Goal: Share content

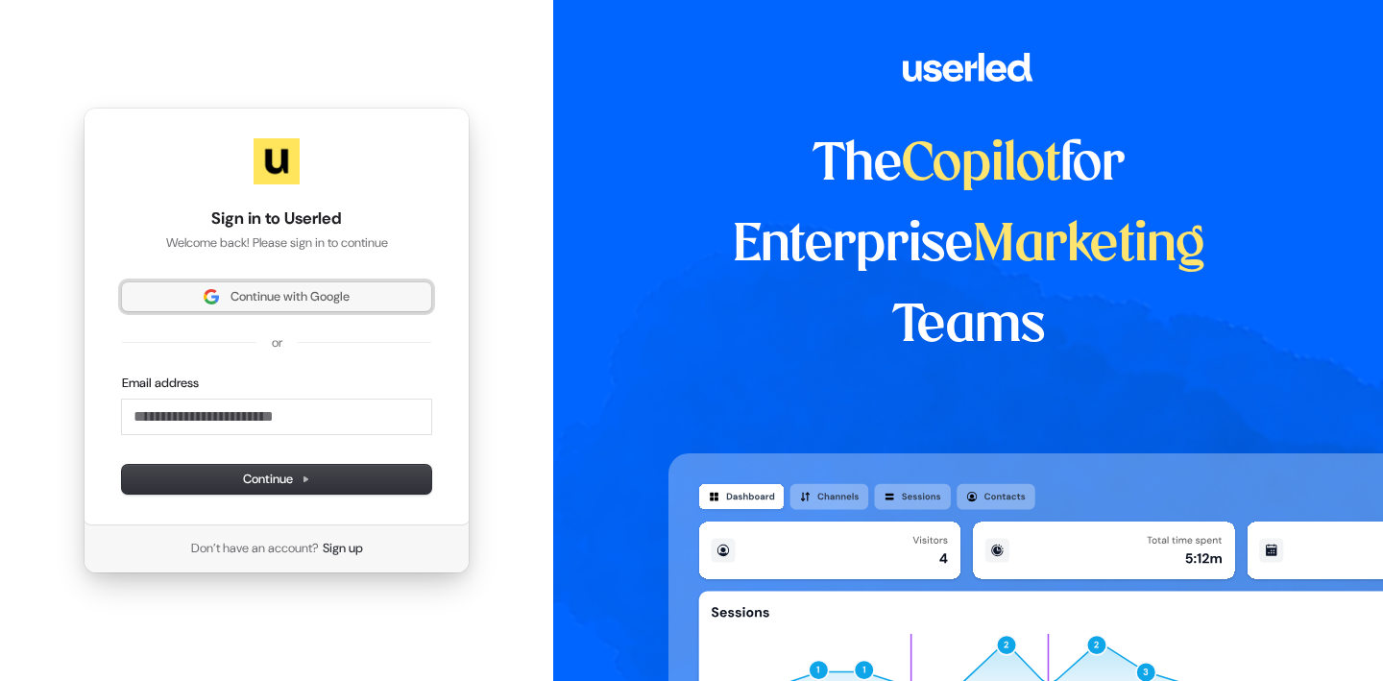
click at [253, 302] on span "Continue with Google" at bounding box center [290, 296] width 119 height 17
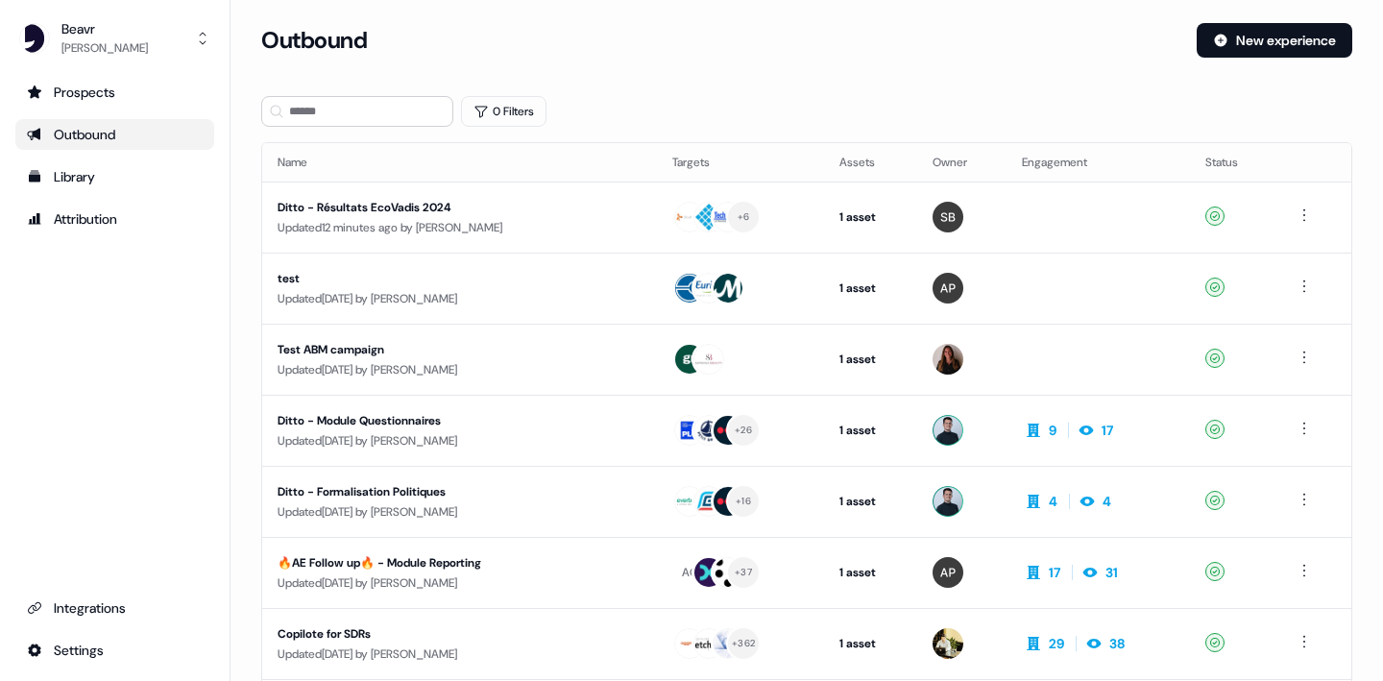
click at [131, 128] on div "Outbound" at bounding box center [115, 134] width 176 height 19
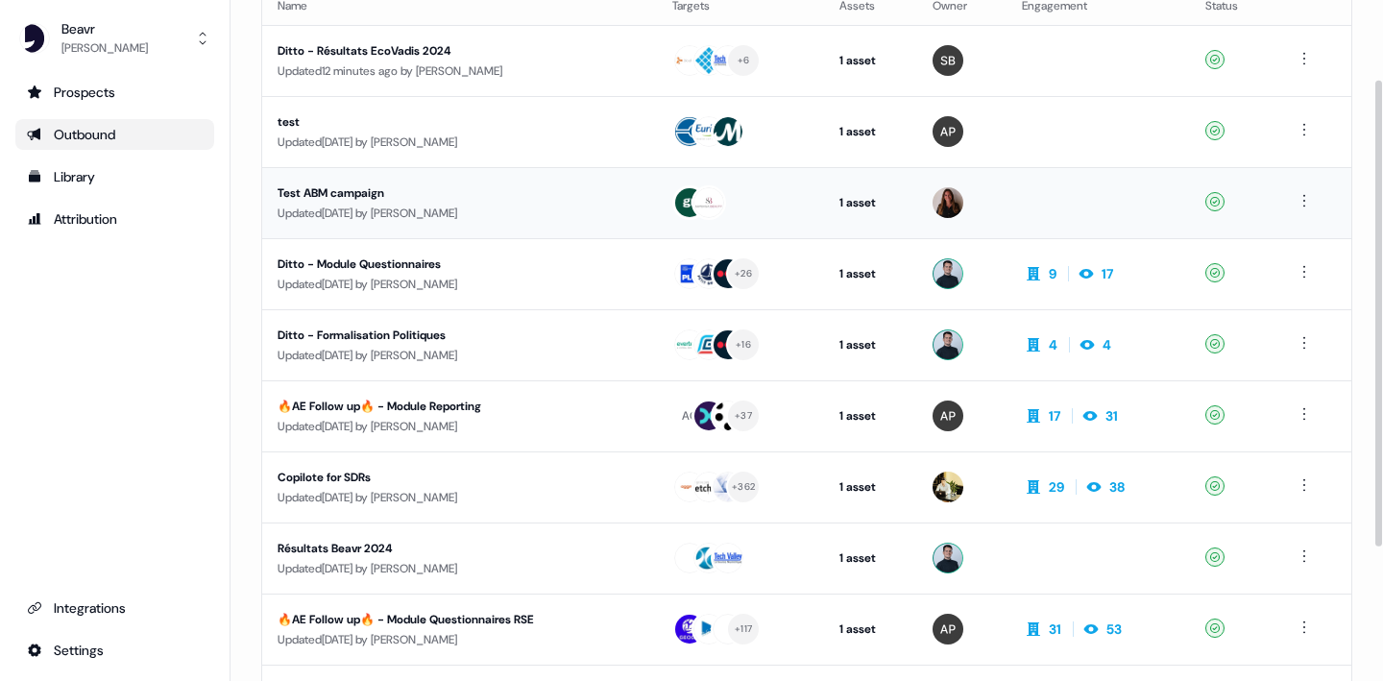
scroll to position [171, 0]
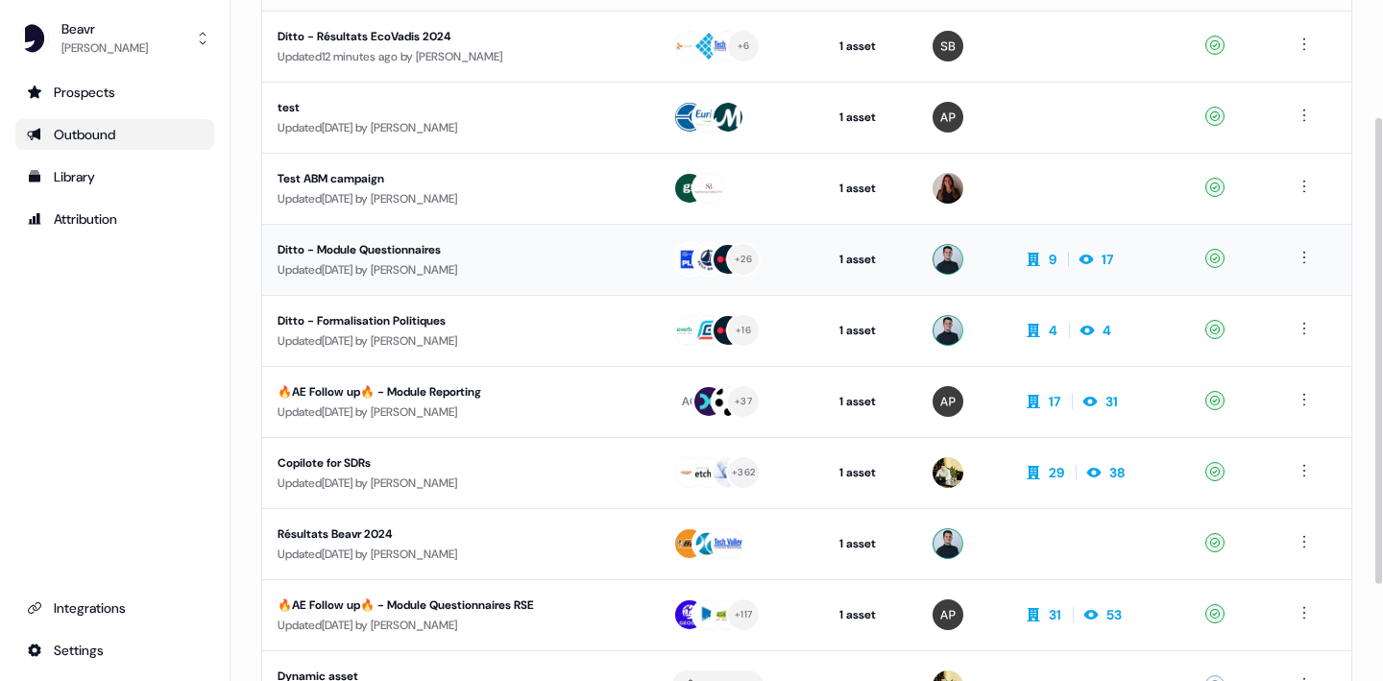
click at [417, 251] on div "Ditto - Module Questionnaires" at bounding box center [451, 249] width 346 height 19
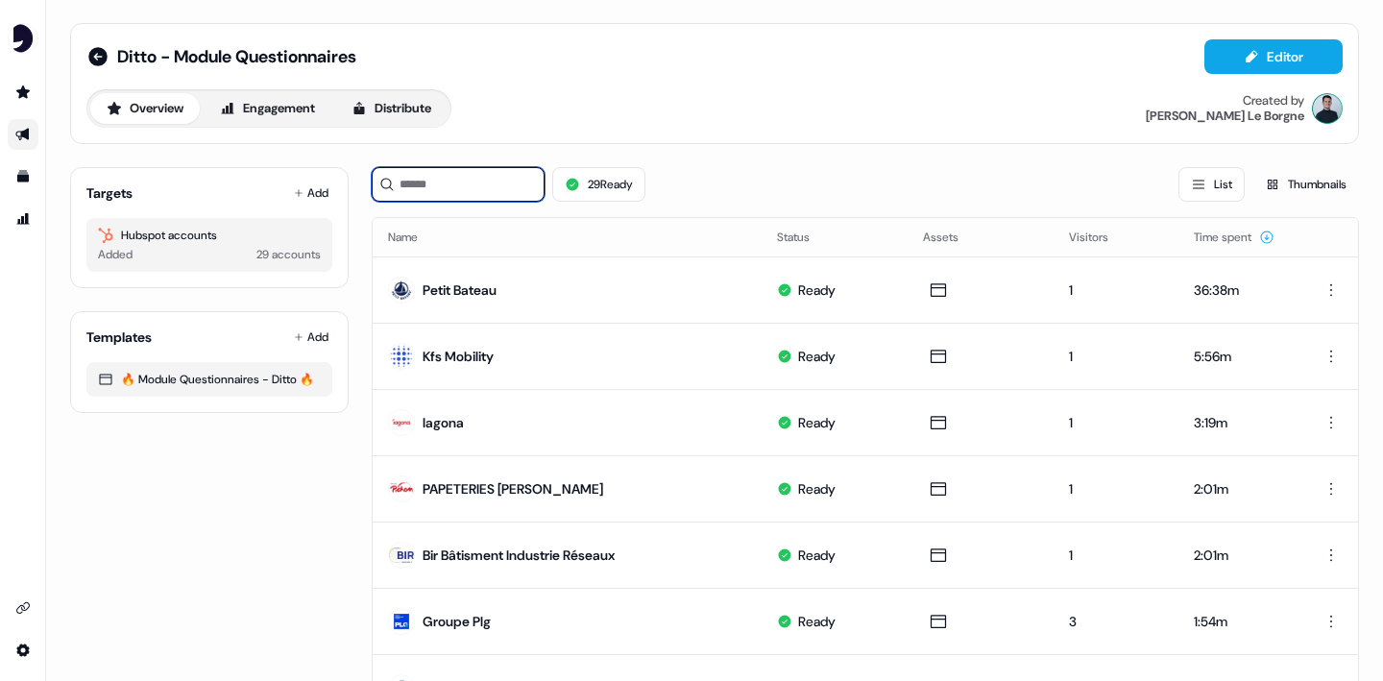
click at [448, 195] on input at bounding box center [458, 184] width 173 height 35
click at [313, 201] on button "Add" at bounding box center [311, 193] width 42 height 27
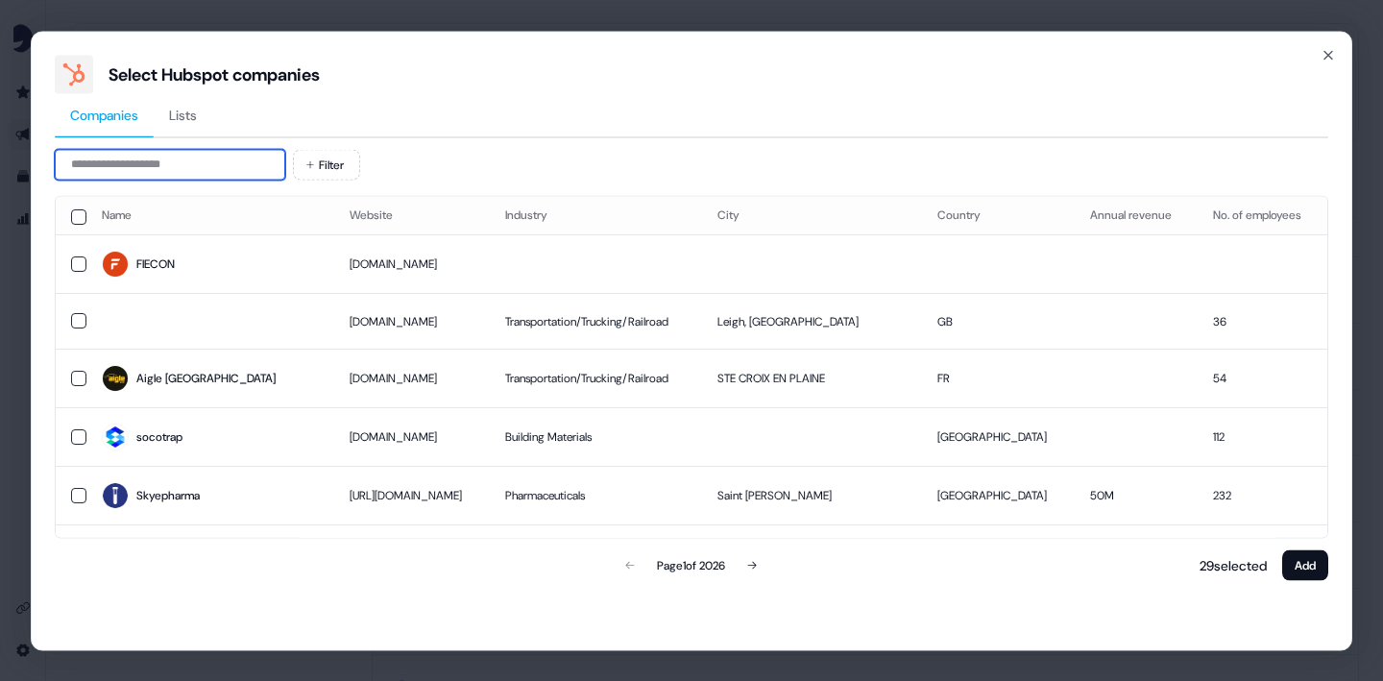
click at [257, 163] on input at bounding box center [170, 164] width 231 height 31
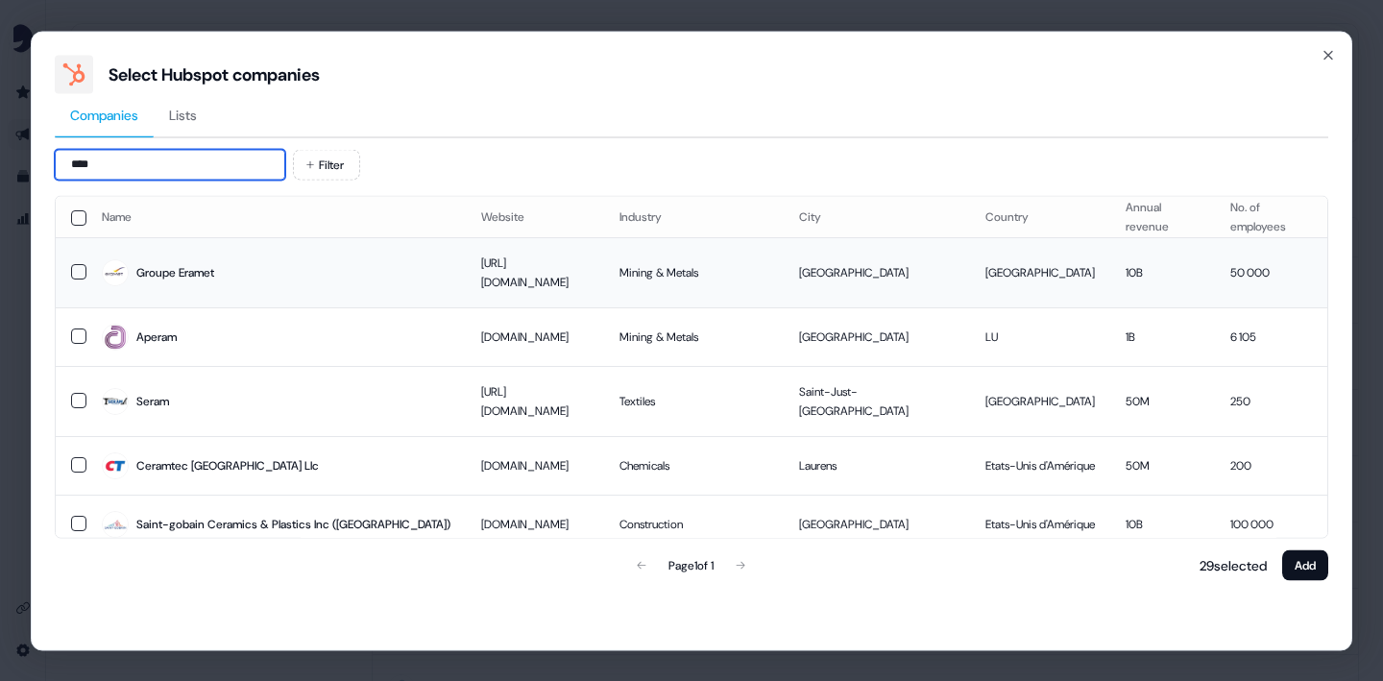
type input "****"
click at [162, 267] on div "Groupe Eramet" at bounding box center [175, 271] width 78 height 19
click at [1311, 566] on button "Add" at bounding box center [1306, 565] width 46 height 31
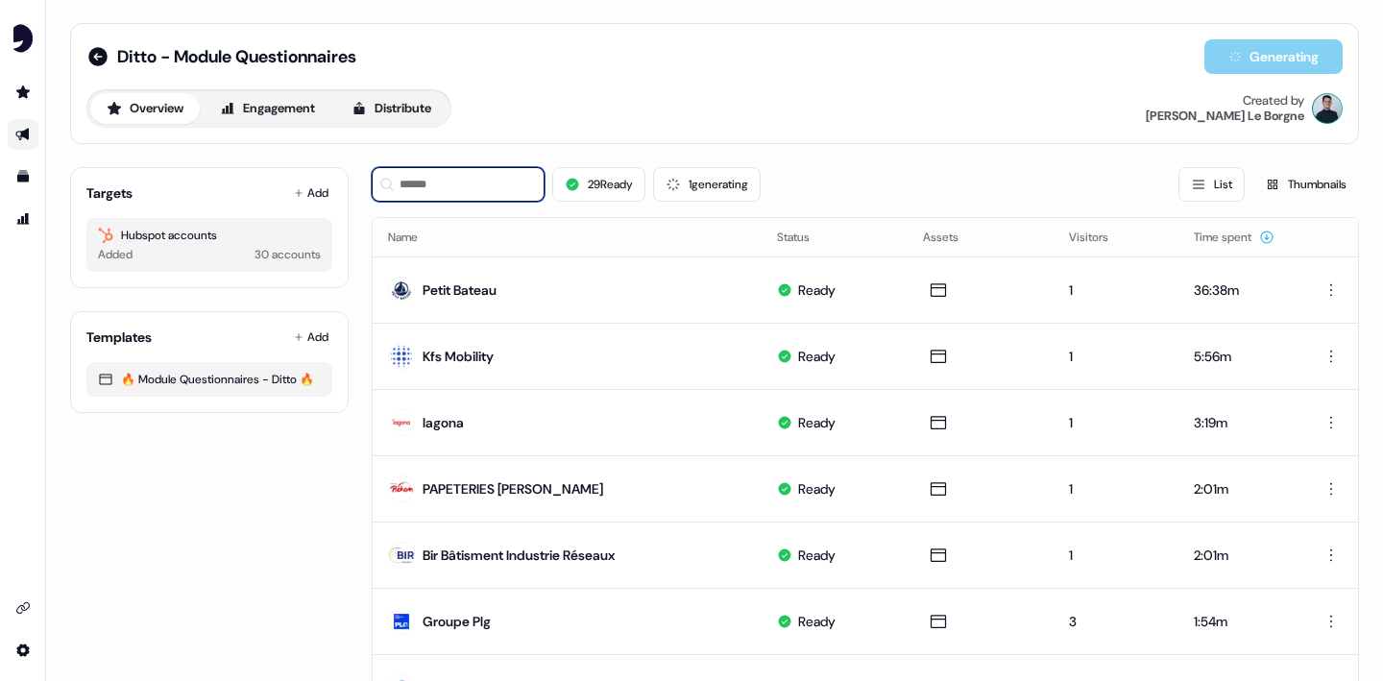
click at [507, 190] on input at bounding box center [458, 184] width 173 height 35
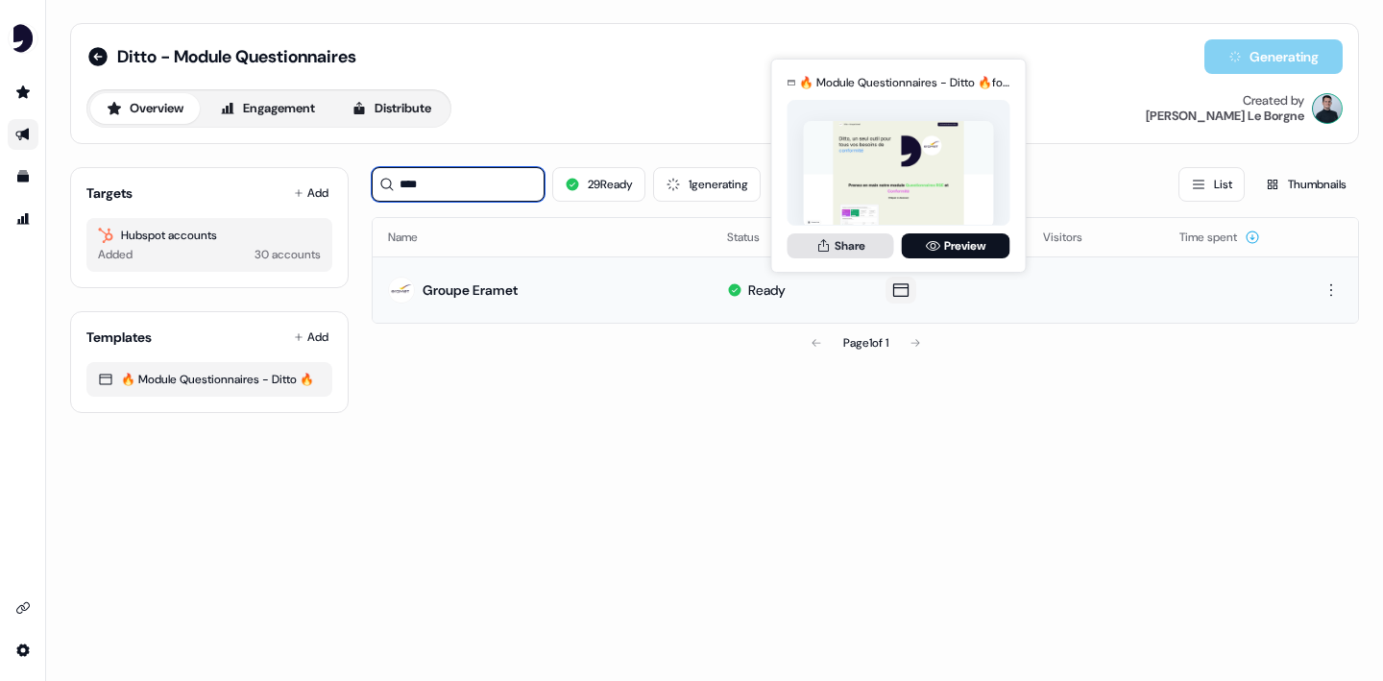
type input "****"
click at [854, 252] on button "Share" at bounding box center [841, 245] width 107 height 25
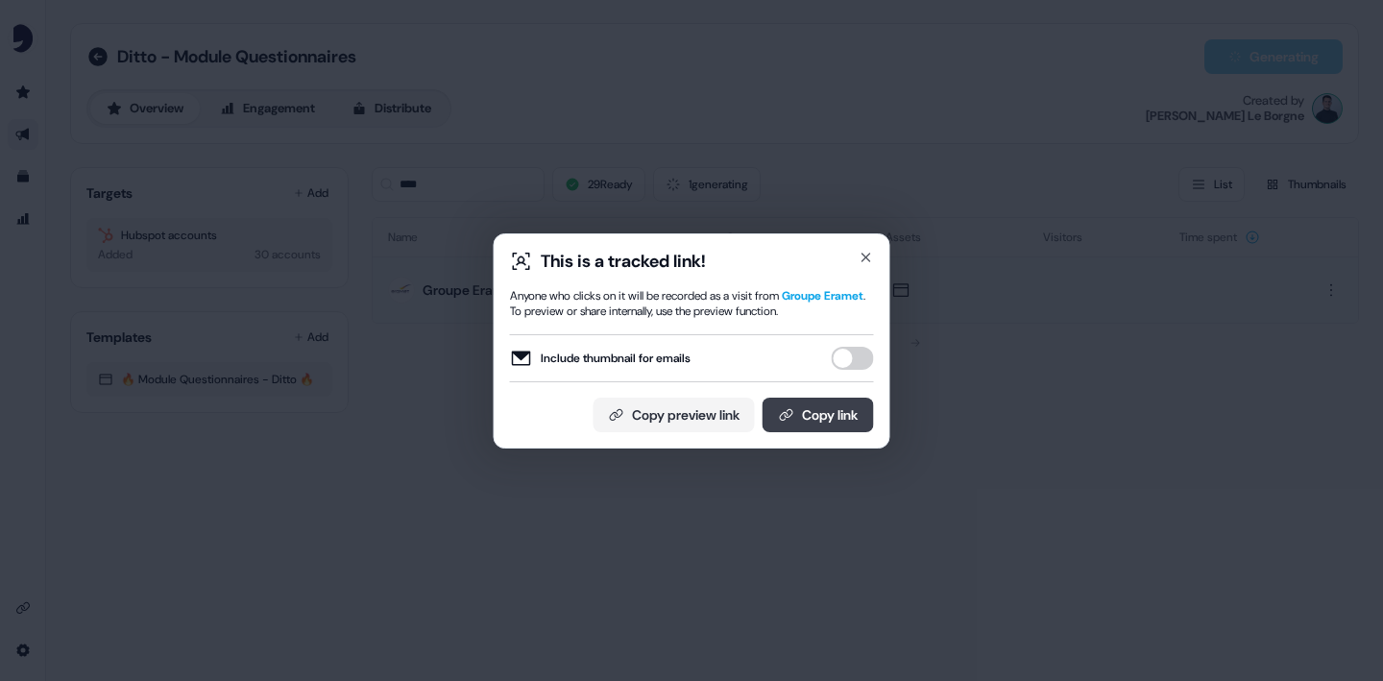
click at [799, 404] on button "Copy link" at bounding box center [818, 415] width 111 height 35
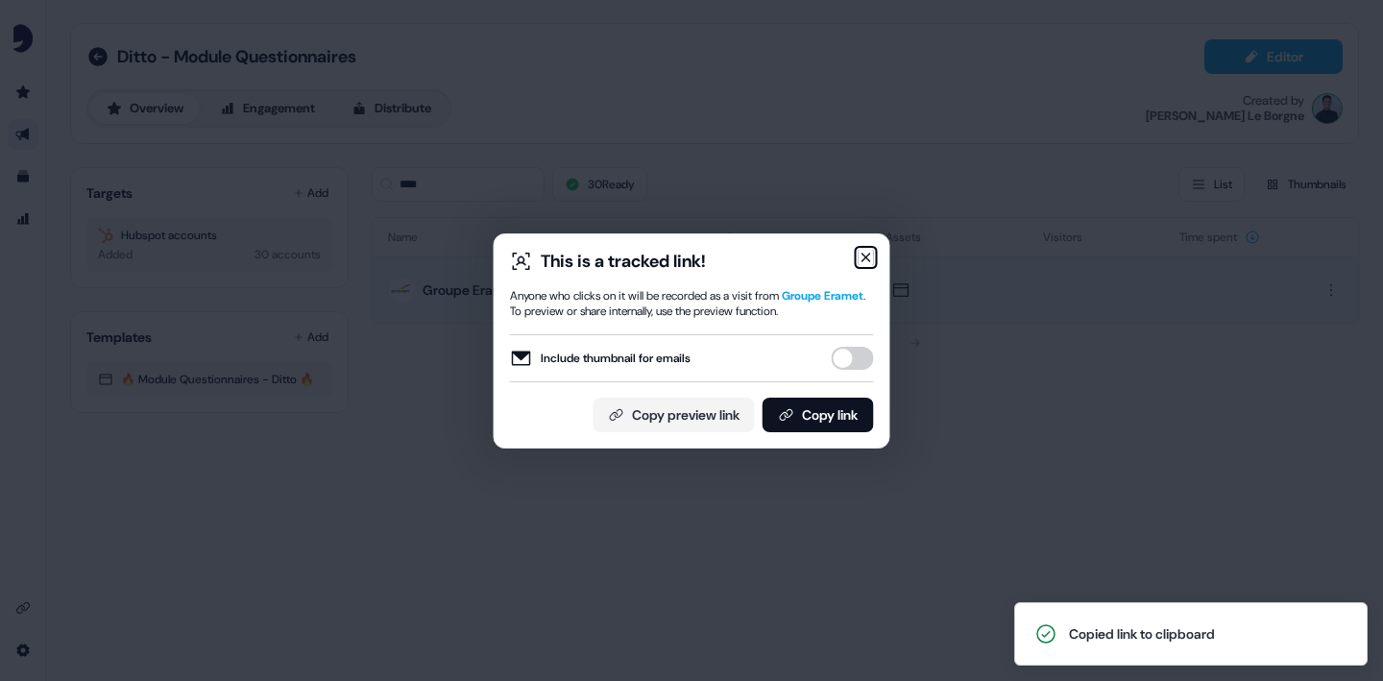
click at [869, 256] on icon "button" at bounding box center [866, 257] width 15 height 15
